Goal: Information Seeking & Learning: Learn about a topic

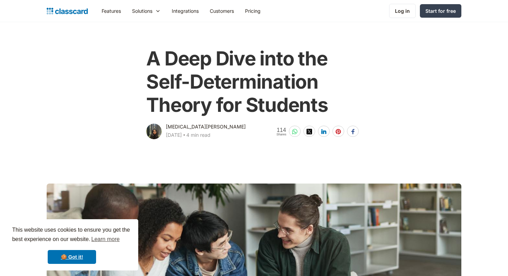
scroll to position [24, 0]
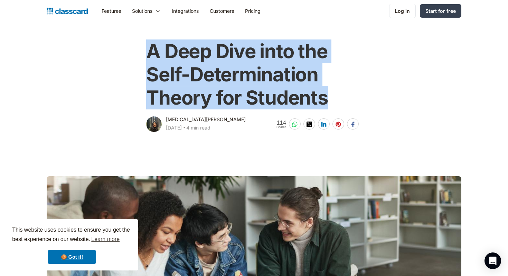
drag, startPoint x: 146, startPoint y: 49, endPoint x: 359, endPoint y: 96, distance: 218.8
click at [359, 96] on div "A Deep Dive into the Self-Determination Theory for Students [MEDICAL_DATA][PERS…" at bounding box center [254, 83] width 220 height 100
copy h1 "A Deep Dive into the Self-Determination Theory for Students"
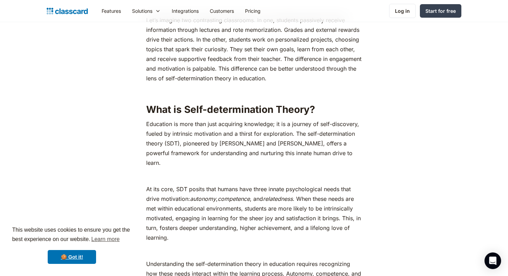
scroll to position [368, 0]
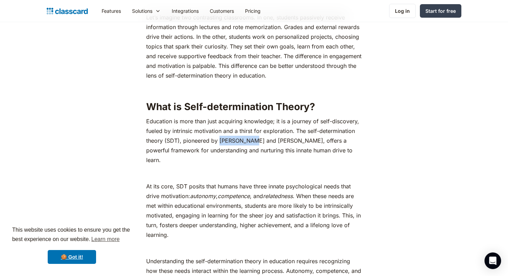
drag, startPoint x: 220, startPoint y: 141, endPoint x: 252, endPoint y: 142, distance: 32.5
click at [252, 142] on p "Education is more than just acquiring knowledge; it is a journey of self-discov…" at bounding box center [253, 140] width 215 height 48
copy p "[PERSON_NAME]"
drag, startPoint x: 265, startPoint y: 142, endPoint x: 298, endPoint y: 143, distance: 32.9
click at [298, 143] on p "Education is more than just acquiring knowledge; it is a journey of self-discov…" at bounding box center [253, 140] width 215 height 48
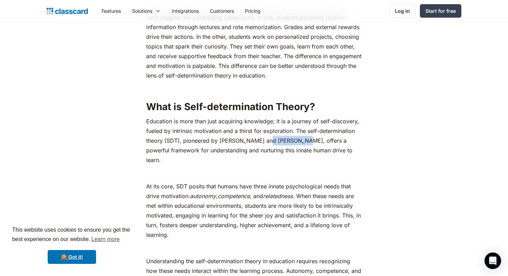
copy p "[PERSON_NAME]"
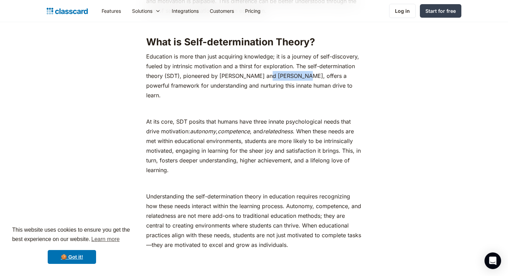
scroll to position [427, 0]
